Goal: Find specific page/section: Find specific page/section

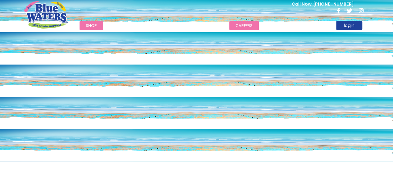
click at [240, 26] on link "careers" at bounding box center [244, 25] width 30 height 9
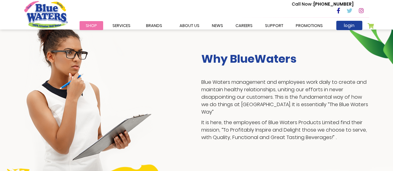
scroll to position [130, 0]
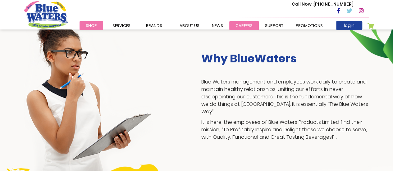
click at [246, 23] on link "careers" at bounding box center [244, 25] width 30 height 9
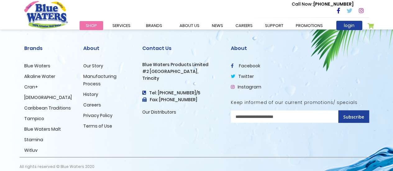
scroll to position [689, 0]
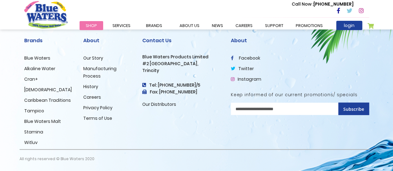
click at [88, 99] on link "Careers" at bounding box center [92, 97] width 18 height 6
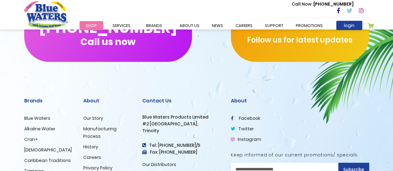
scroll to position [689, 0]
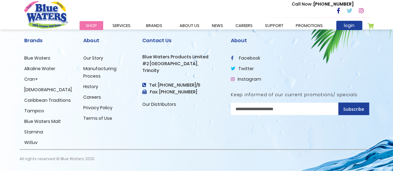
click at [242, 80] on link "Instagram" at bounding box center [246, 79] width 30 height 6
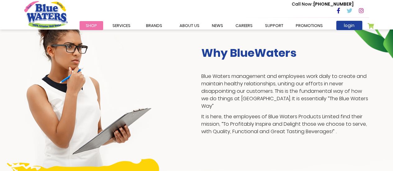
scroll to position [0, 0]
